Goal: Task Accomplishment & Management: Use online tool/utility

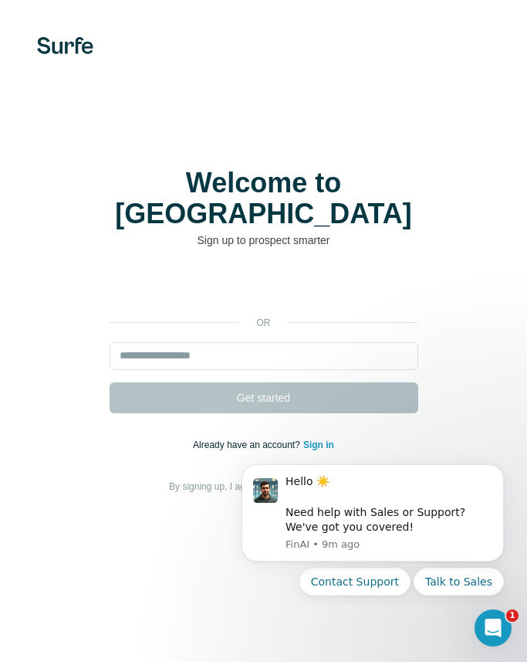
click at [432, 619] on div "Welcome to Surfe Sign up to prospect smarter or Get started Already have an acc…" at bounding box center [263, 331] width 527 height 662
click at [506, 617] on div "Open Intercom Messenger" at bounding box center [491, 625] width 51 height 51
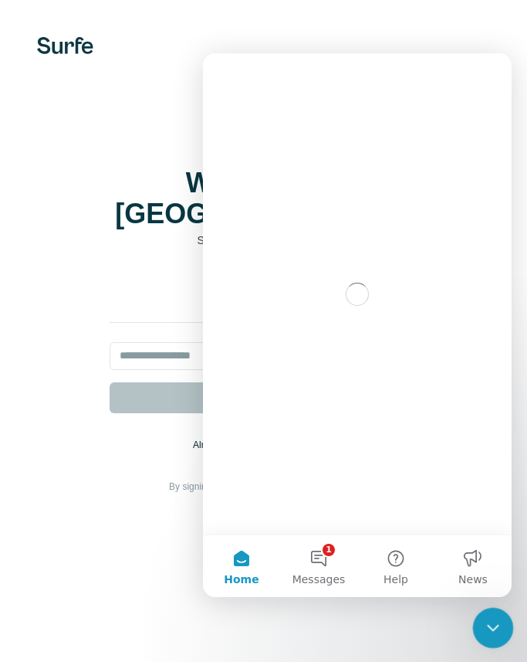
click at [505, 617] on div "Close Intercom Messenger" at bounding box center [490, 625] width 37 height 37
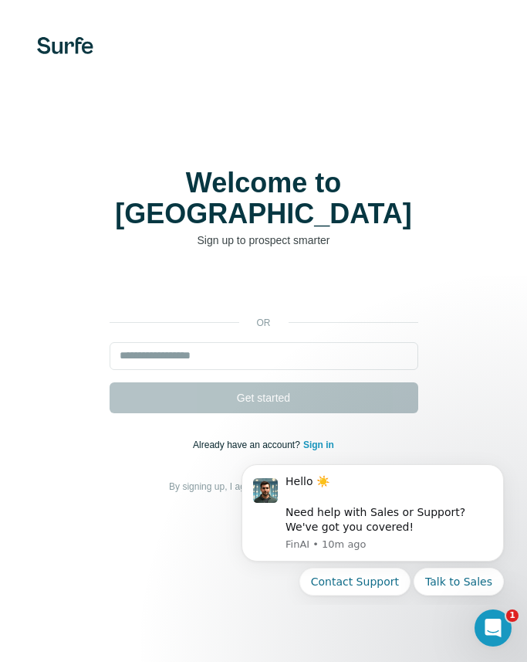
click at [479, 142] on div "Welcome to Surfe Sign up to prospect smarter or Get started Already have an acc…" at bounding box center [263, 331] width 527 height 662
click at [479, 466] on div "Hello ☀️ ​ Need help with Sales or Support? We've got you covered! FinAI • 10m …" at bounding box center [373, 512] width 262 height 97
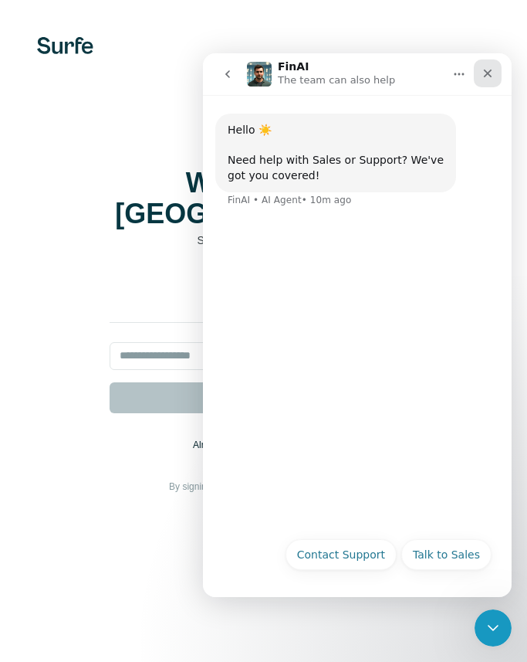
click at [490, 74] on icon "Close" at bounding box center [488, 73] width 12 height 12
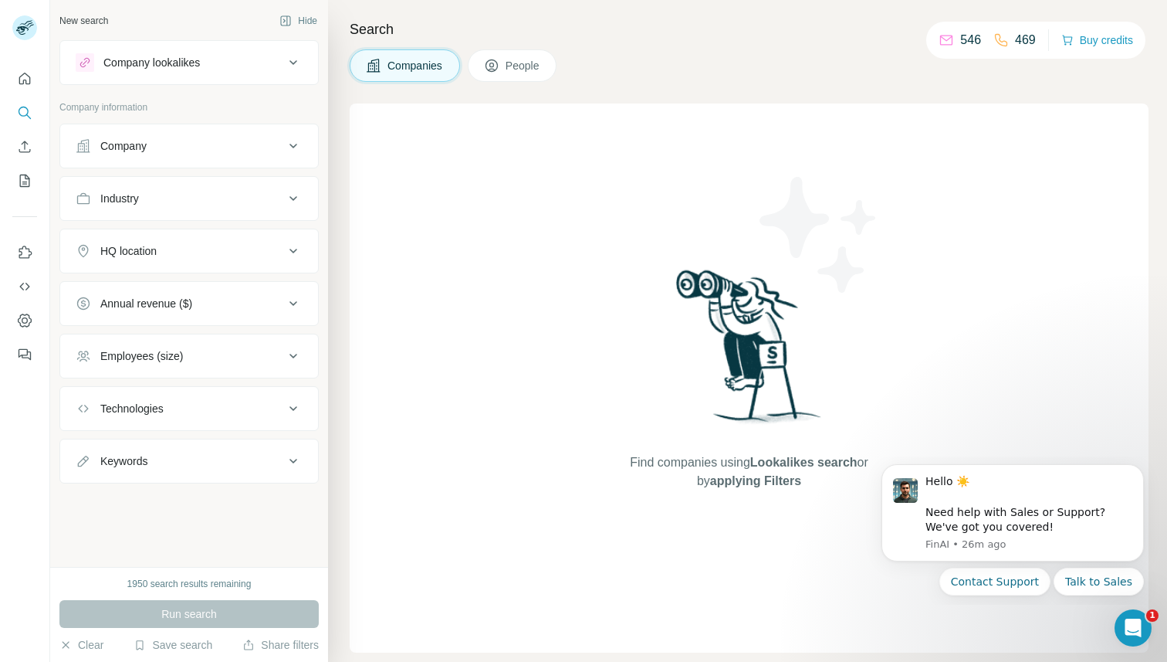
click at [521, 64] on span "People" at bounding box center [524, 65] width 36 height 15
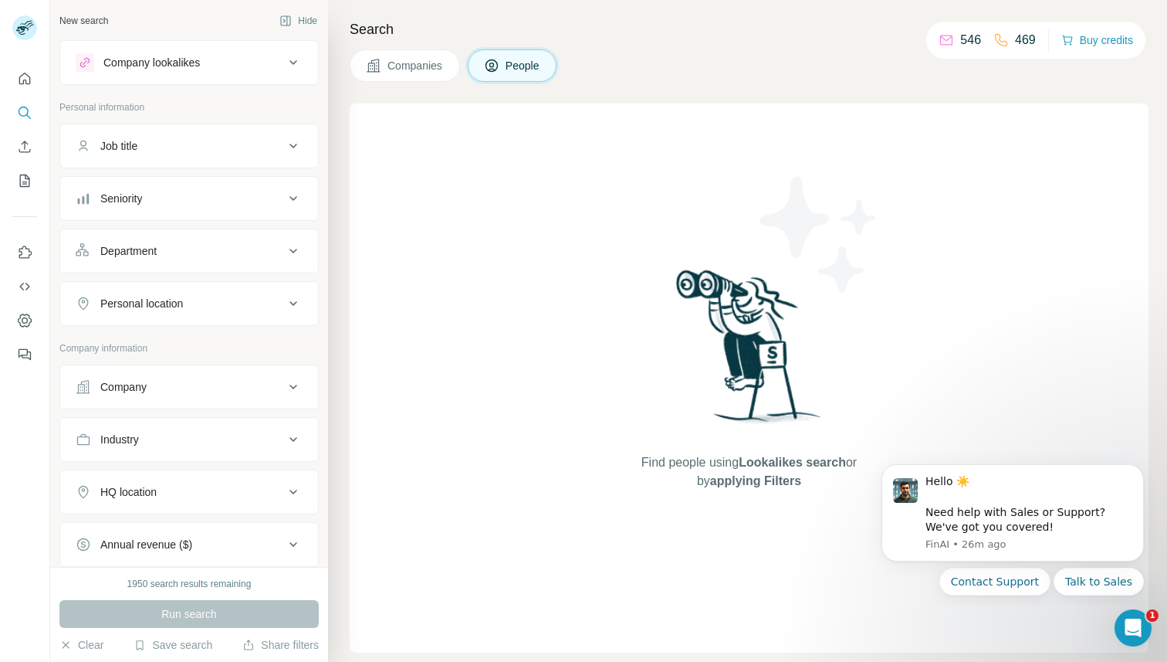
click at [179, 196] on div "Seniority" at bounding box center [180, 198] width 208 height 15
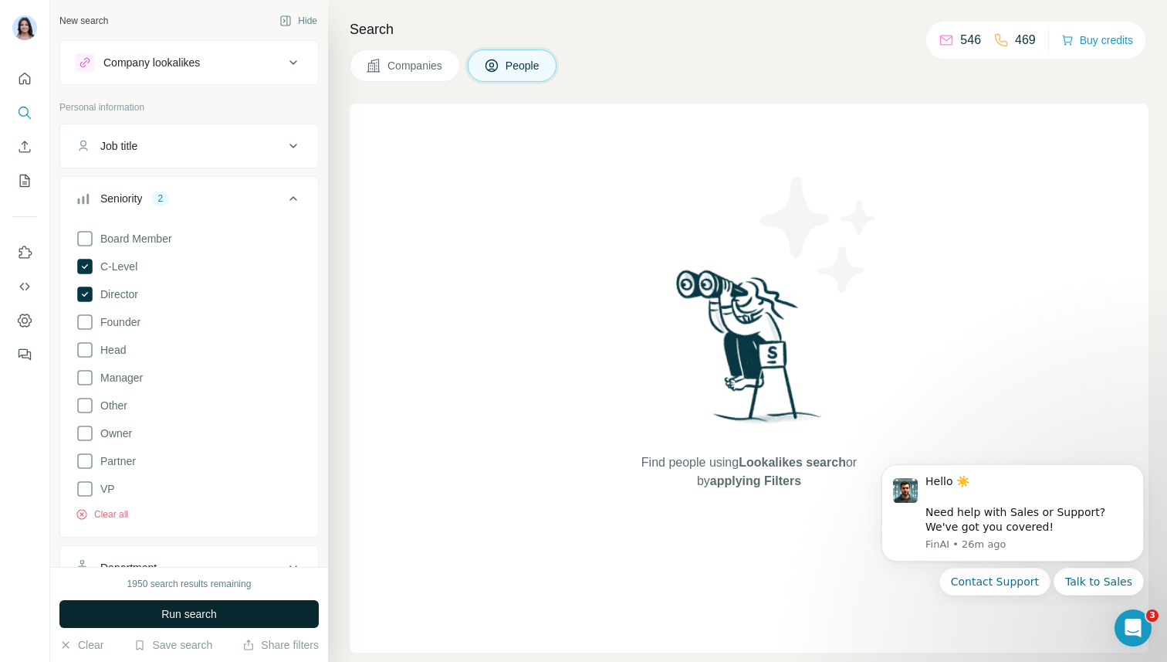
click at [150, 609] on button "Run search" at bounding box center [188, 614] width 259 height 28
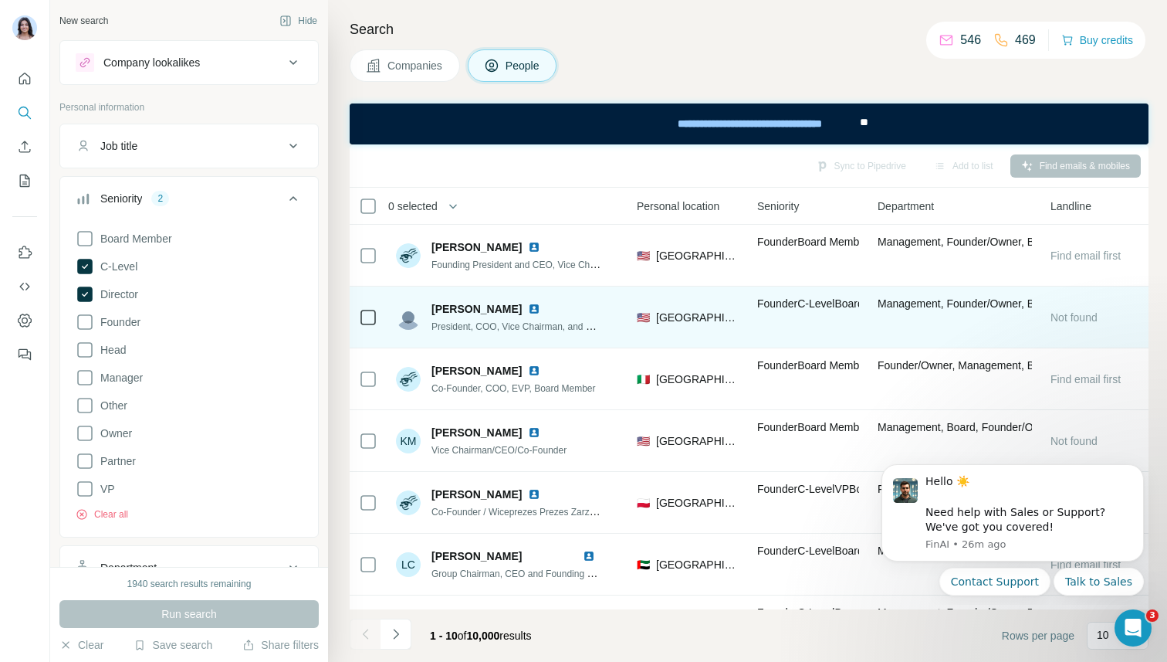
scroll to position [0, 529]
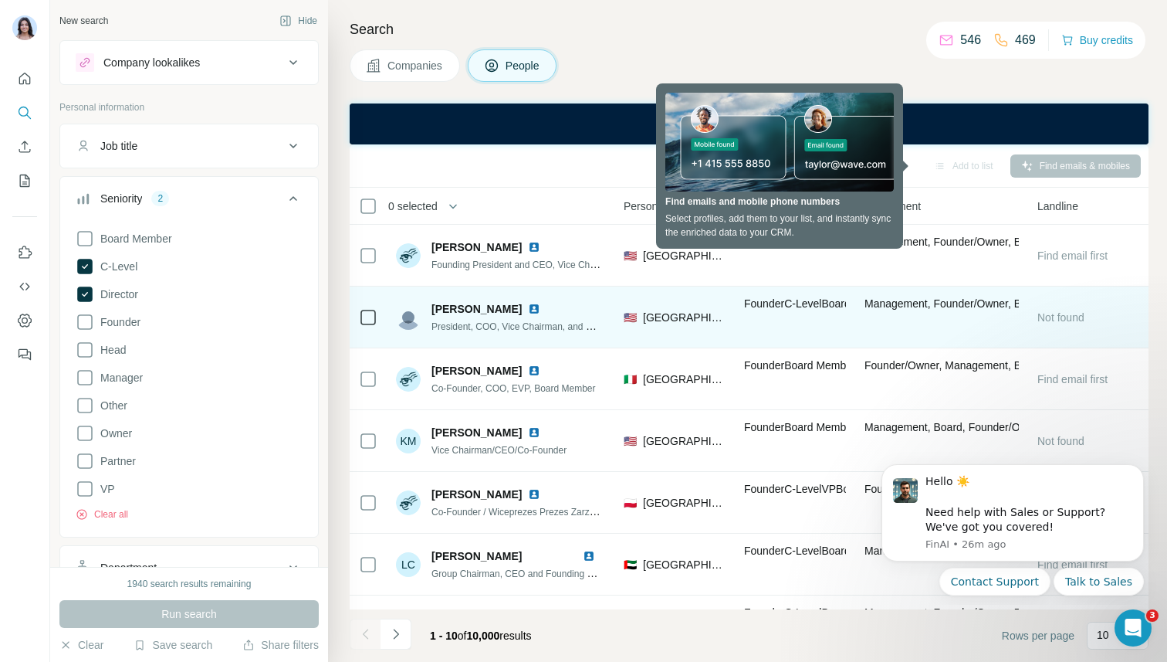
click at [671, 331] on div "🇺🇸 [GEOGRAPHIC_DATA]" at bounding box center [675, 317] width 102 height 42
